Goal: Task Accomplishment & Management: Use online tool/utility

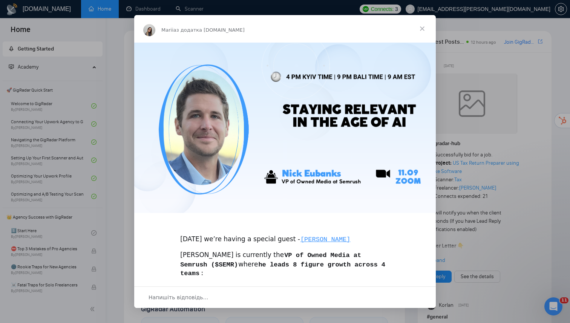
click at [422, 29] on span "Закрити" at bounding box center [422, 28] width 27 height 27
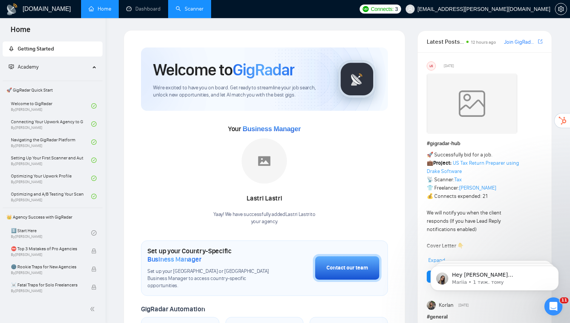
click at [201, 8] on link "Scanner" at bounding box center [190, 9] width 28 height 6
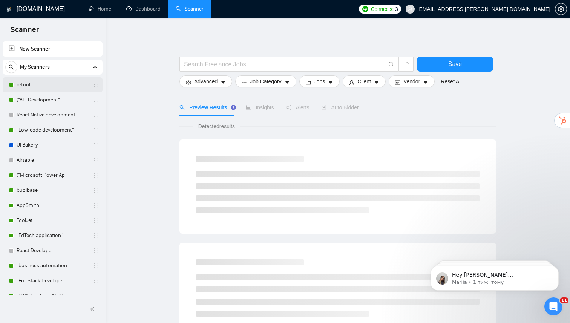
click at [64, 84] on link "retool" at bounding box center [53, 84] width 72 height 15
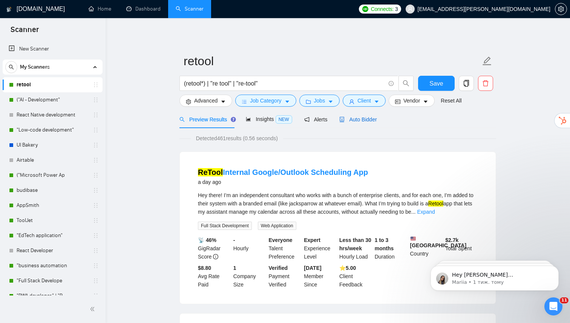
click at [361, 118] on span "Auto Bidder" at bounding box center [357, 120] width 37 height 6
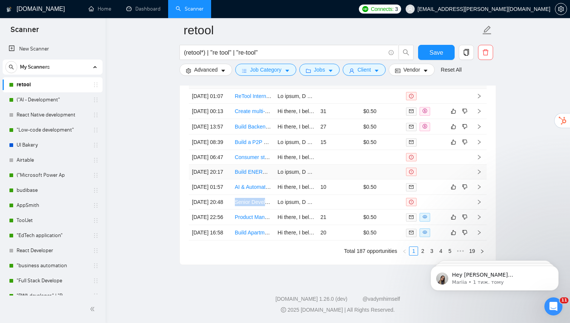
scroll to position [1701, 0]
click at [54, 104] on link "("AI - Development"" at bounding box center [53, 99] width 72 height 15
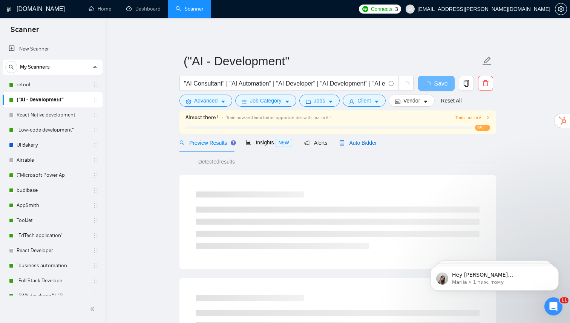
click at [359, 144] on span "Auto Bidder" at bounding box center [357, 143] width 37 height 6
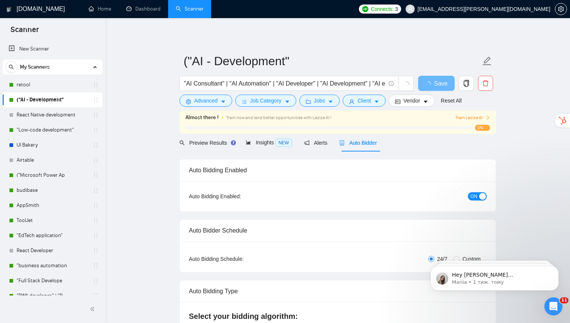
radio input "false"
radio input "true"
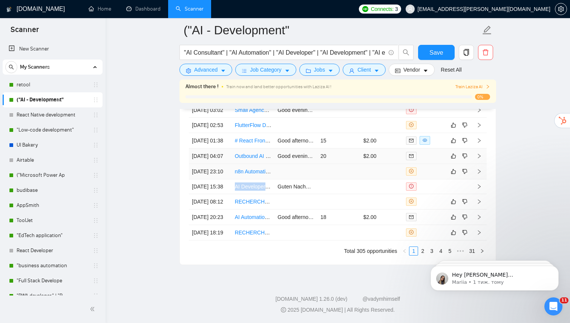
scroll to position [2054, 0]
click at [419, 252] on html "Hey [PERSON_NAME][EMAIL_ADDRESS][DOMAIN_NAME], Looks like your Upwork agency Ak…" at bounding box center [494, 276] width 151 height 53
click at [422, 251] on link "2" at bounding box center [423, 251] width 8 height 8
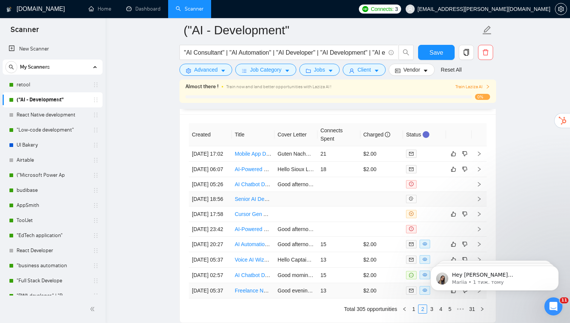
scroll to position [1931, 0]
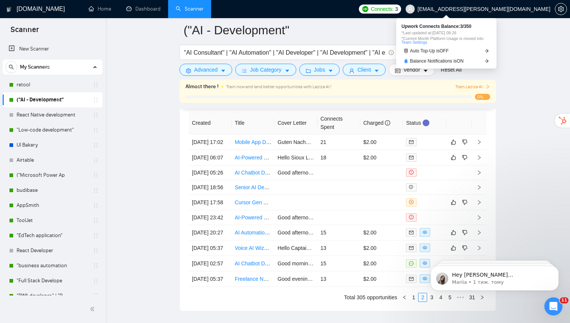
click at [394, 11] on span "Connects:" at bounding box center [382, 9] width 23 height 8
click at [444, 50] on span "Auto Top-Up is OFF" at bounding box center [429, 51] width 39 height 5
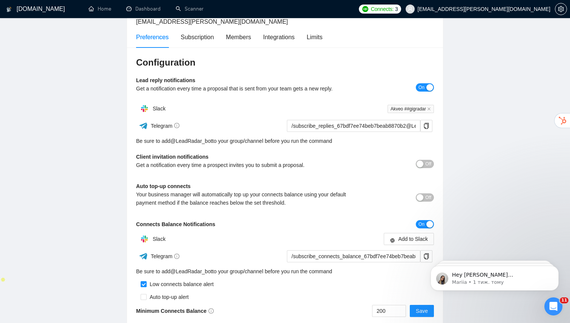
scroll to position [51, 0]
